Goal: Information Seeking & Learning: Learn about a topic

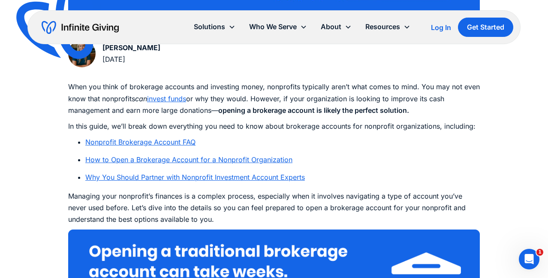
scroll to position [434, 0]
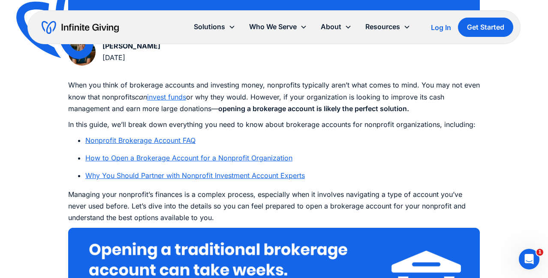
click at [268, 175] on link "Why You Should Partner with Nonprofit Investment Account Experts" at bounding box center [194, 175] width 219 height 9
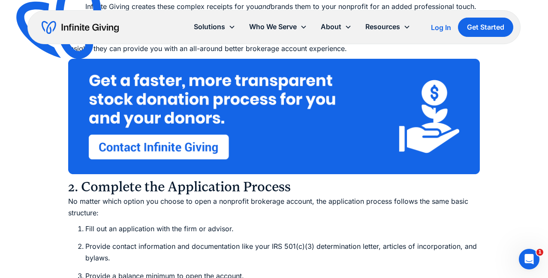
scroll to position [2953, 0]
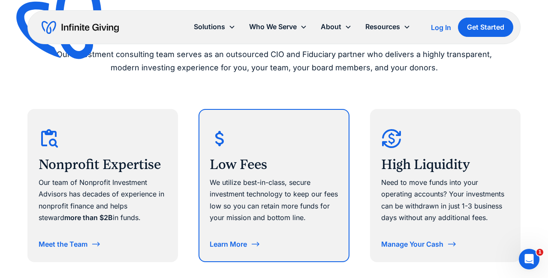
scroll to position [451, 0]
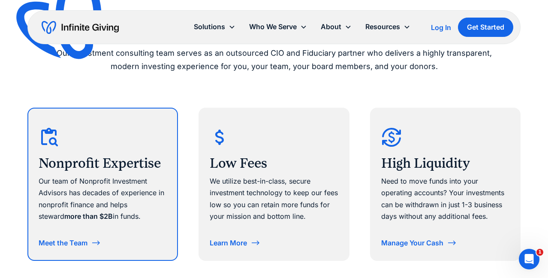
click at [81, 240] on div "Meet the Team" at bounding box center [63, 242] width 49 height 7
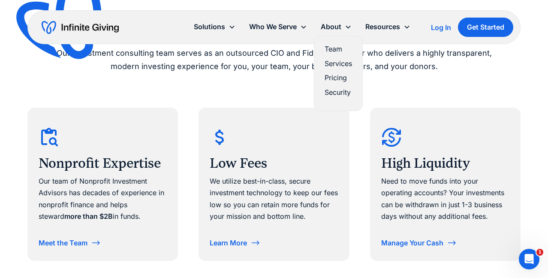
click at [342, 62] on link "Services" at bounding box center [337, 64] width 27 height 12
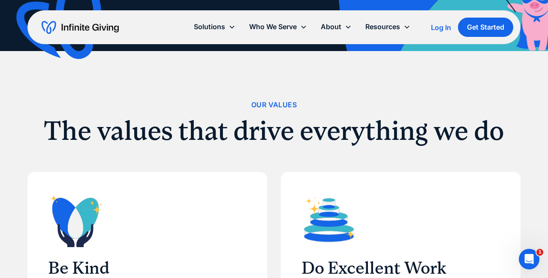
scroll to position [212, 0]
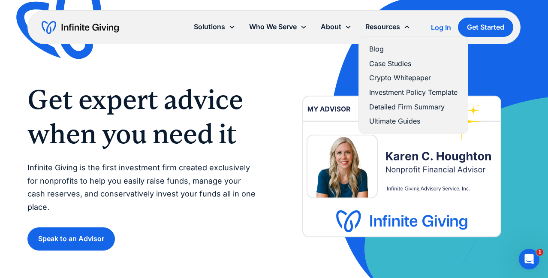
click at [379, 91] on link "Investment Policy Template" at bounding box center [413, 93] width 88 height 12
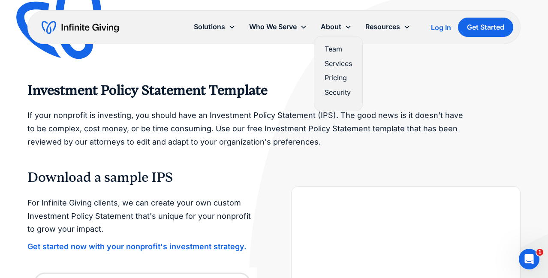
click at [338, 76] on link "Pricing" at bounding box center [337, 78] width 27 height 12
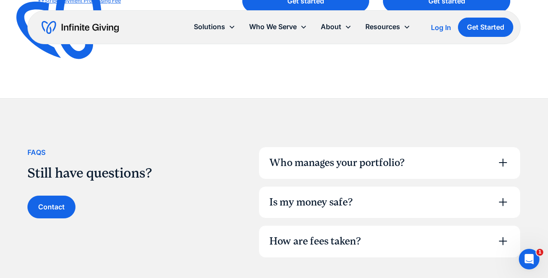
scroll to position [550, 0]
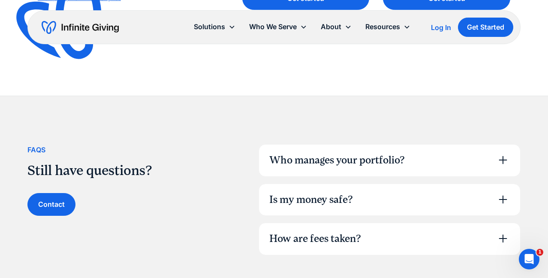
click at [503, 156] on icon at bounding box center [503, 160] width 8 height 8
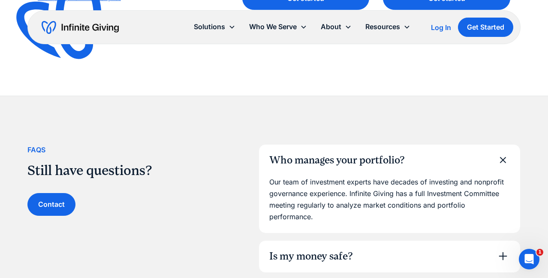
click at [503, 154] on icon at bounding box center [502, 159] width 19 height 19
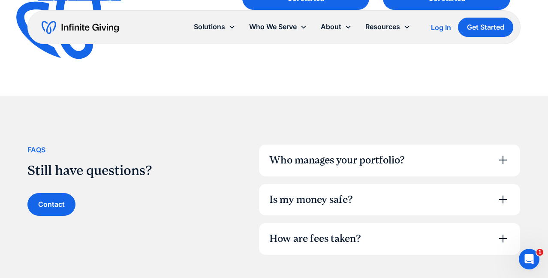
click at [502, 194] on icon at bounding box center [503, 199] width 14 height 14
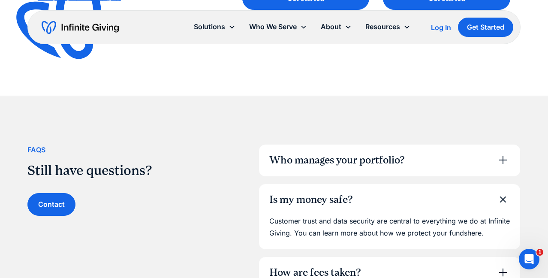
click at [502, 194] on icon at bounding box center [502, 198] width 19 height 19
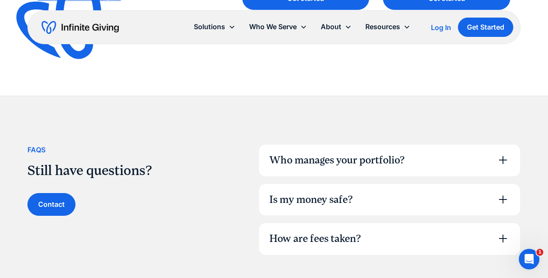
click at [500, 232] on icon at bounding box center [503, 238] width 14 height 14
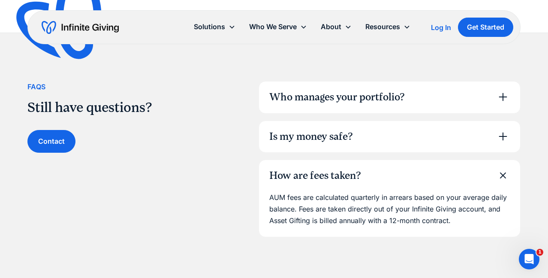
scroll to position [613, 0]
click at [503, 173] on icon at bounding box center [502, 175] width 19 height 19
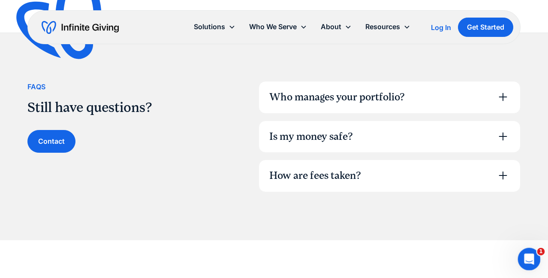
click at [528, 255] on icon "Open Intercom Messenger" at bounding box center [528, 258] width 14 height 14
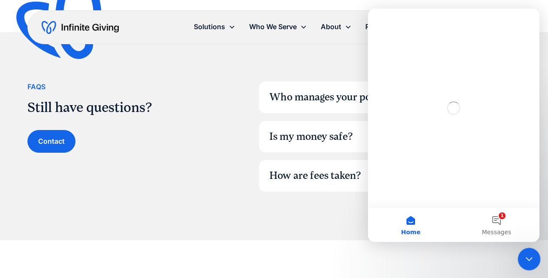
scroll to position [0, 0]
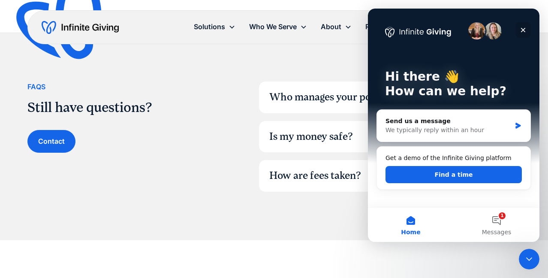
click at [525, 28] on icon "Close" at bounding box center [523, 30] width 7 height 7
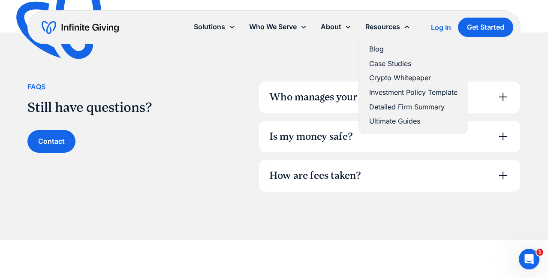
click at [394, 120] on link "Ultimate Guides" at bounding box center [413, 121] width 88 height 12
click at [64, 135] on link "Contact" at bounding box center [51, 141] width 48 height 23
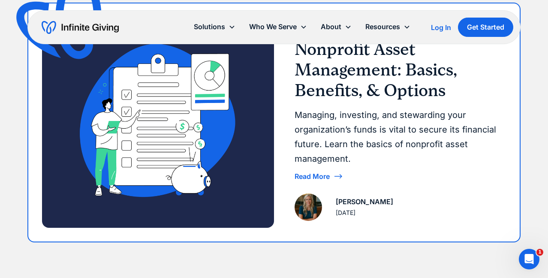
scroll to position [227, 0]
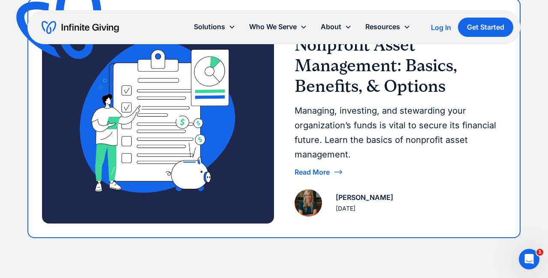
click at [328, 171] on div "Read More" at bounding box center [311, 171] width 35 height 7
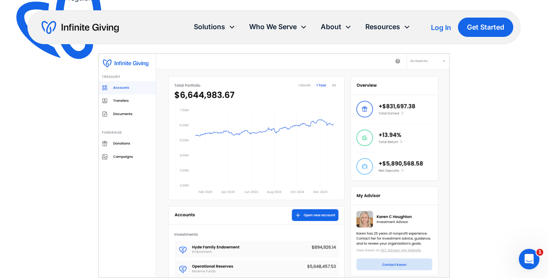
scroll to position [3170, 0]
